Goal: Find specific page/section: Find specific page/section

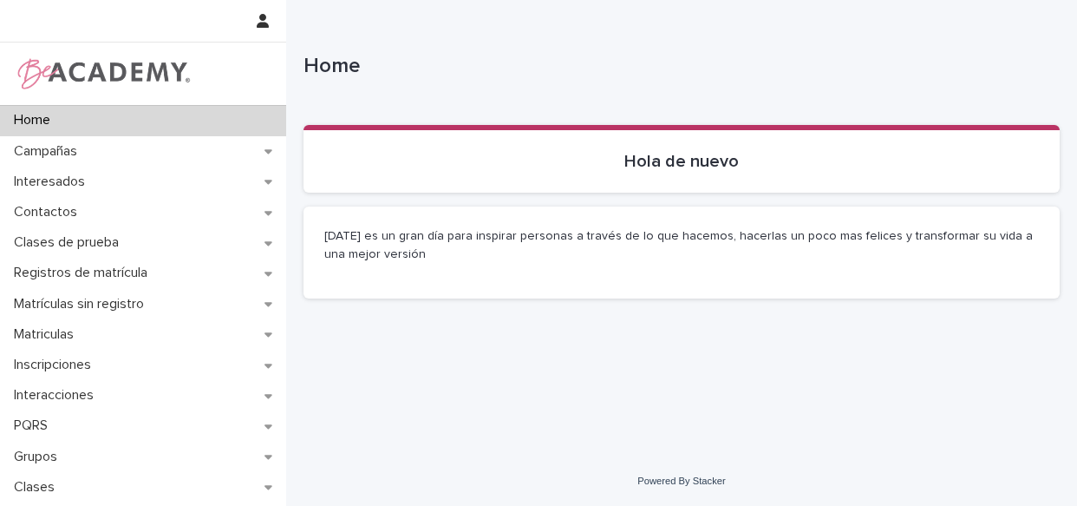
click at [29, 446] on div "Grupos" at bounding box center [143, 456] width 286 height 30
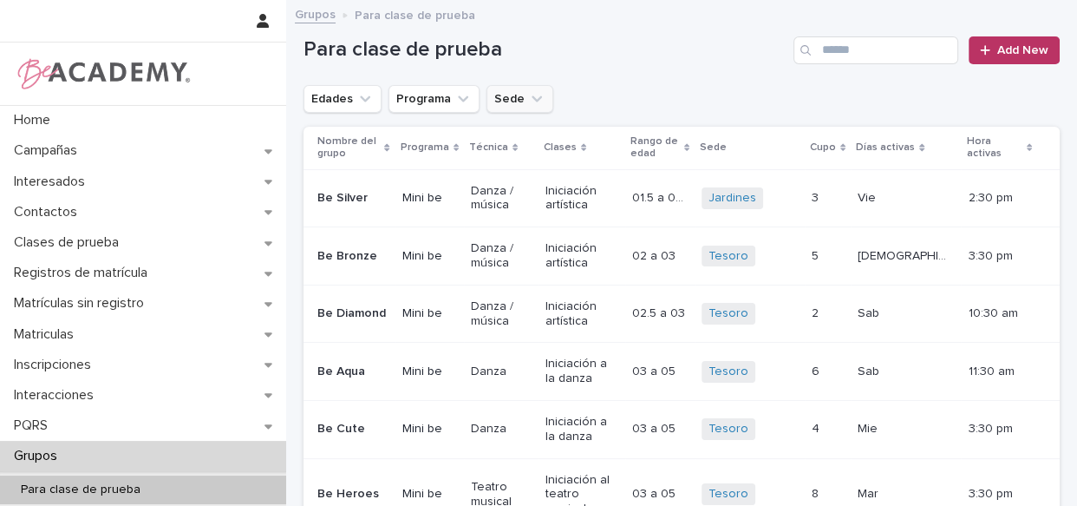
click at [506, 95] on button "Sede" at bounding box center [519, 99] width 67 height 28
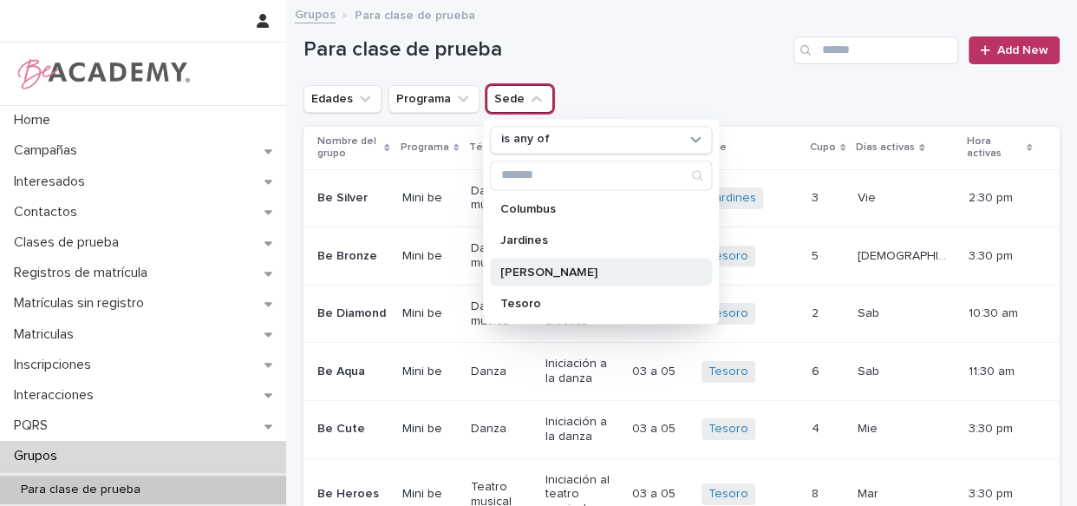
click at [517, 266] on p "[PERSON_NAME]" at bounding box center [592, 271] width 184 height 12
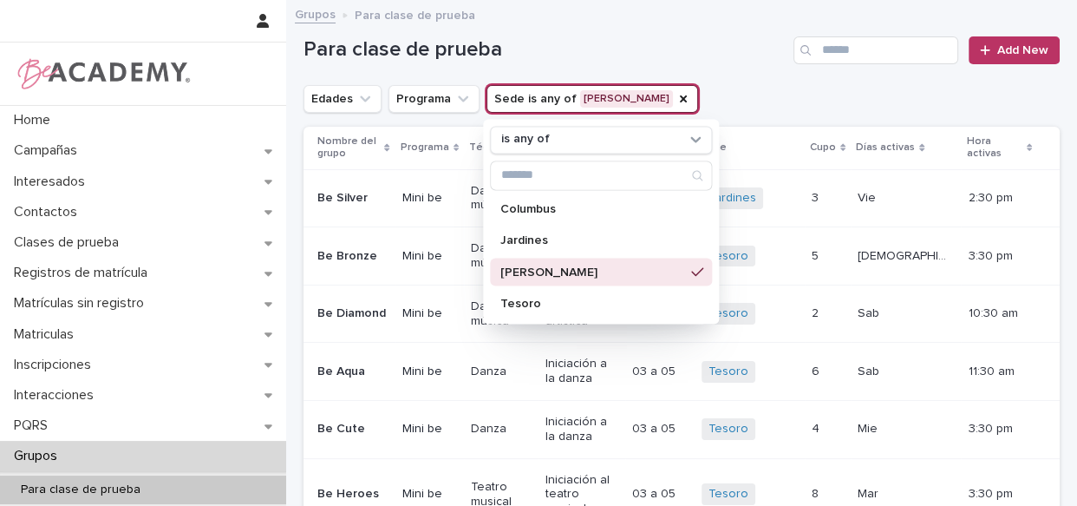
click at [557, 17] on div "Grupos Para clase de prueba" at bounding box center [681, 15] width 791 height 24
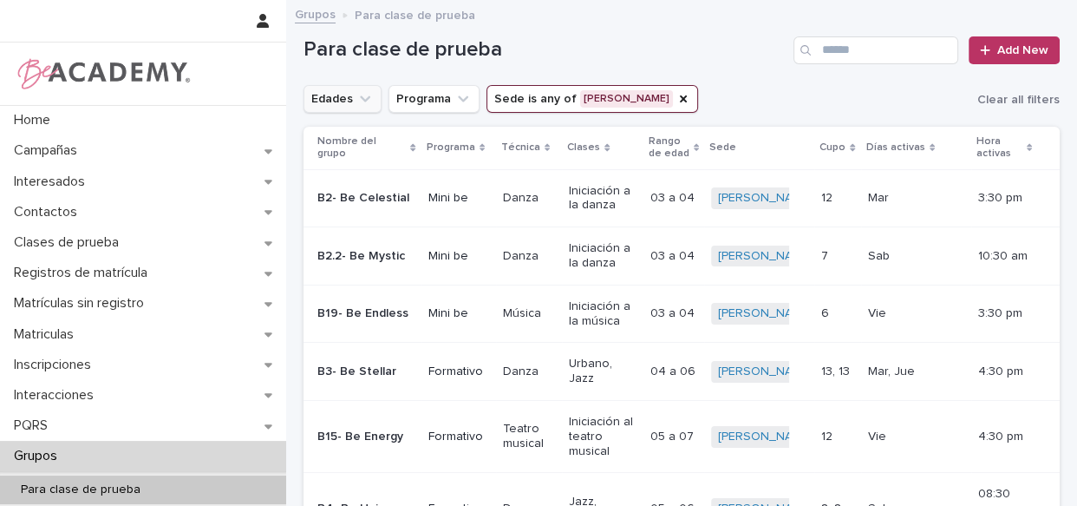
click at [369, 94] on icon "Edades" at bounding box center [364, 98] width 17 height 17
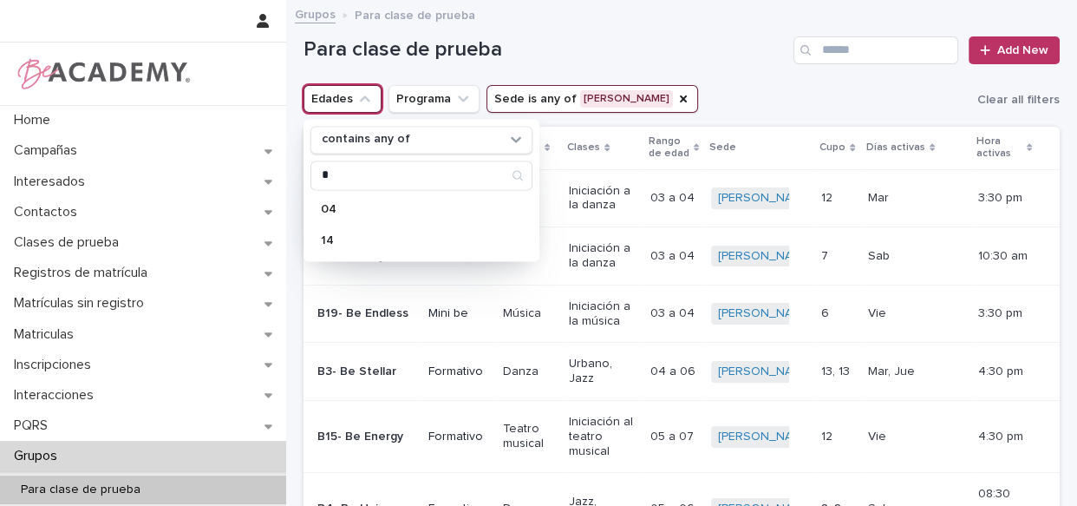
type input "*"
click at [570, 40] on h1 "Para clase de prueba" at bounding box center [544, 49] width 483 height 25
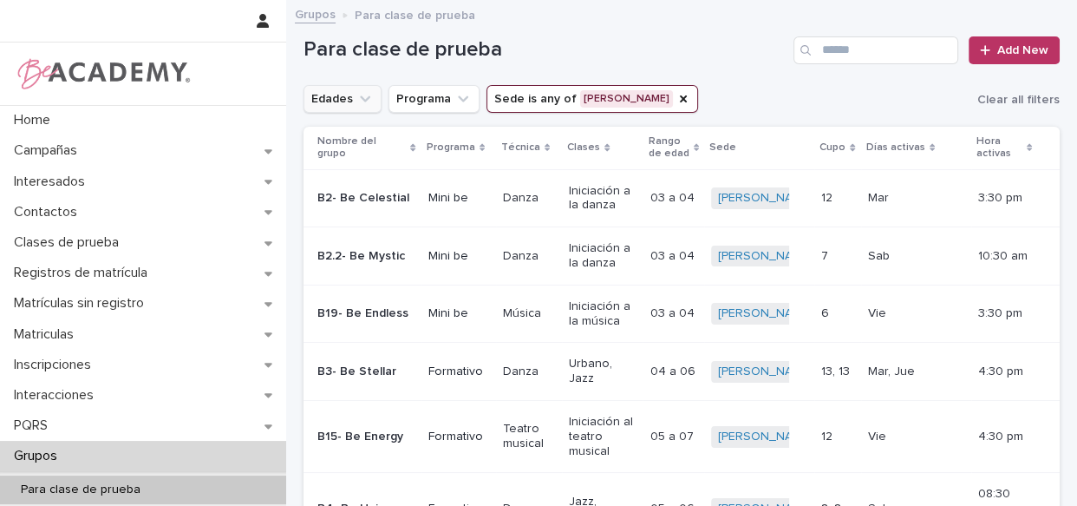
click at [336, 96] on button "Edades" at bounding box center [342, 99] width 78 height 28
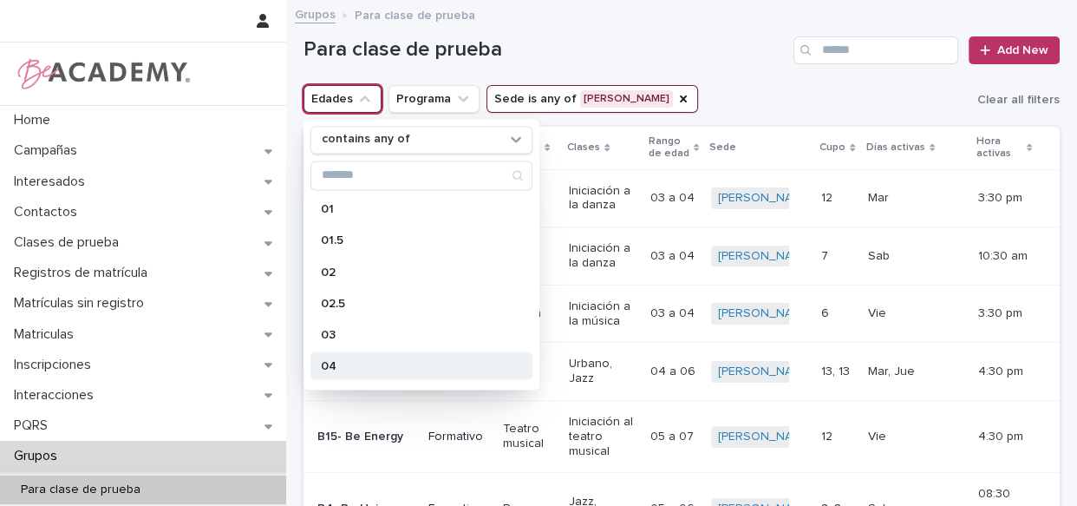
click at [334, 364] on p "04" at bounding box center [413, 365] width 184 height 12
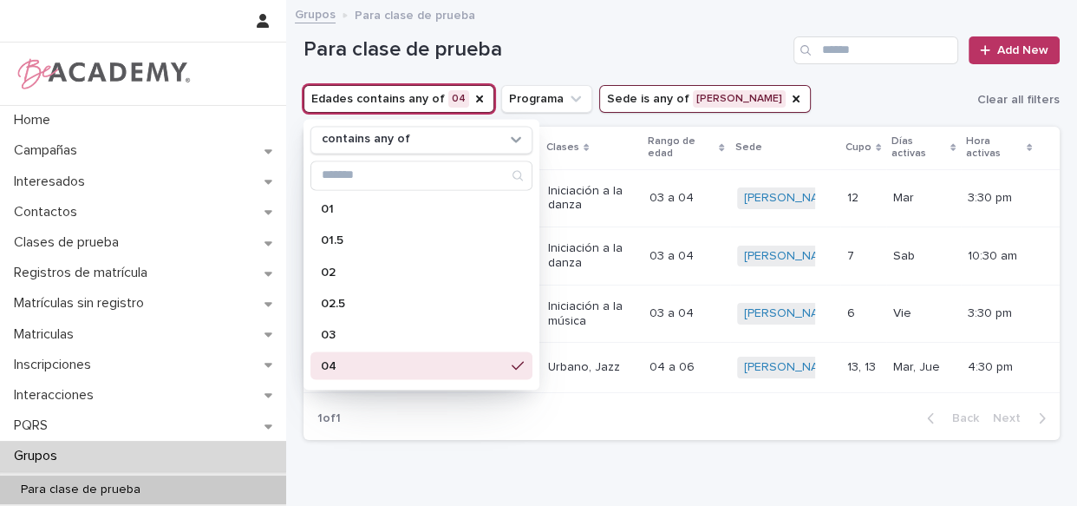
click at [671, 43] on h1 "Para clase de prueba" at bounding box center [544, 49] width 483 height 25
